Goal: Task Accomplishment & Management: Use online tool/utility

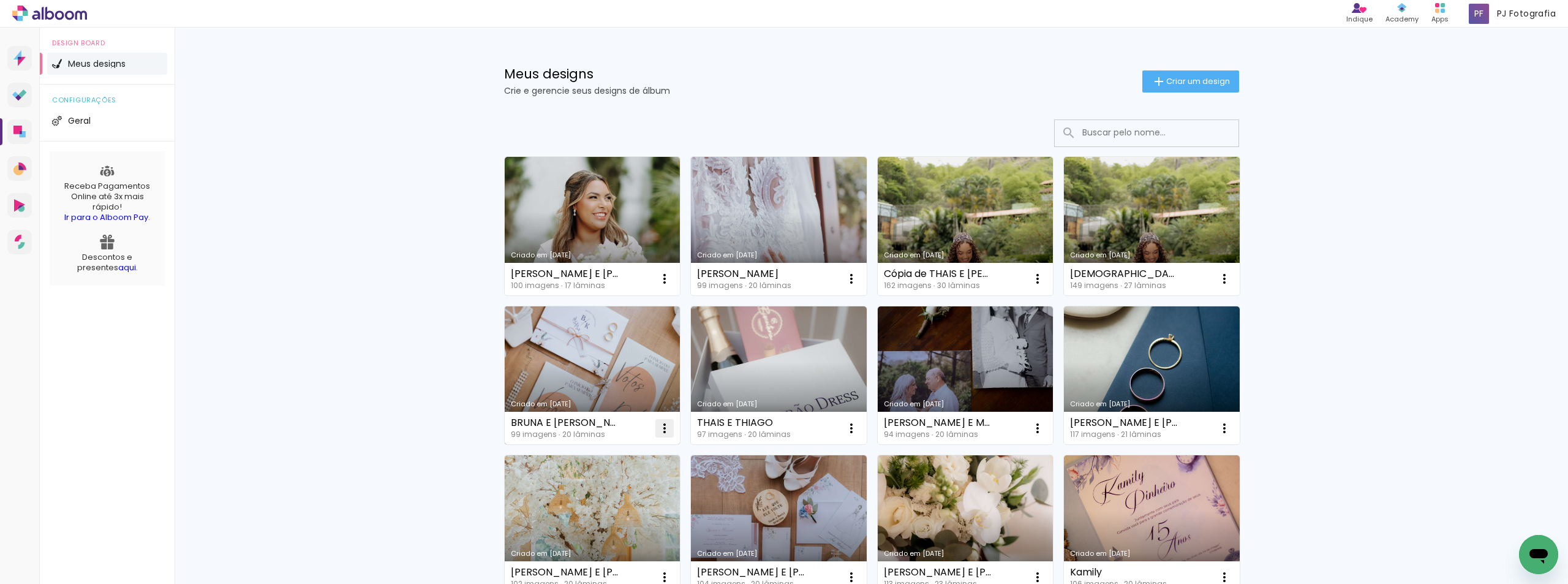
click at [666, 286] on iron-icon at bounding box center [665, 279] width 15 height 15
click at [633, 457] on paper-item "Abrir" at bounding box center [611, 456] width 123 height 25
